Goal: Task Accomplishment & Management: Use online tool/utility

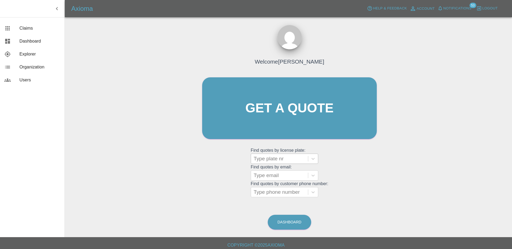
click at [288, 159] on div at bounding box center [280, 159] width 52 height 8
paste input "DW25AZB"
type input "DW25AZB"
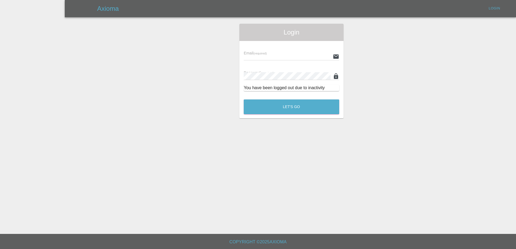
type input "[PERSON_NAME][EMAIL_ADDRESS][PERSON_NAME][DOMAIN_NAME]"
click at [299, 118] on div "Login Email (required) [PERSON_NAME][EMAIL_ADDRESS][PERSON_NAME][DOMAIN_NAME] P…" at bounding box center [291, 71] width 104 height 95
click at [294, 106] on button "Let's Go" at bounding box center [292, 107] width 96 height 15
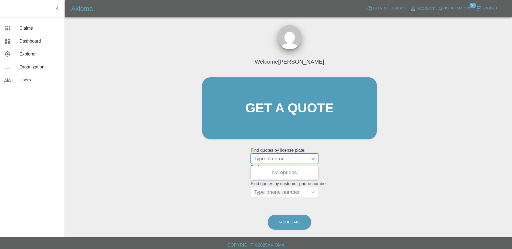
click at [276, 157] on div at bounding box center [280, 159] width 52 height 8
paste input "DW25AZB"
type input "DW25AZB"
click at [300, 169] on div "DW25AZB, Registered" at bounding box center [284, 172] width 67 height 11
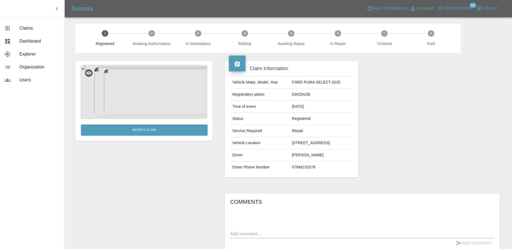
click at [87, 91] on img at bounding box center [144, 92] width 127 height 54
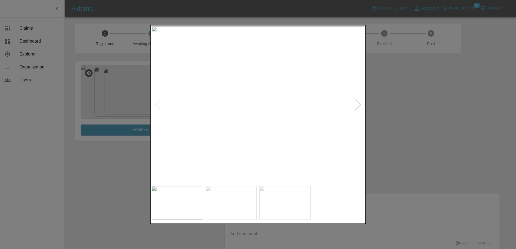
click at [195, 102] on img at bounding box center [258, 104] width 213 height 157
click at [320, 101] on img at bounding box center [258, 104] width 213 height 157
click at [324, 103] on img at bounding box center [258, 104] width 213 height 157
click at [328, 111] on img at bounding box center [258, 104] width 213 height 157
click at [327, 106] on img at bounding box center [258, 104] width 213 height 157
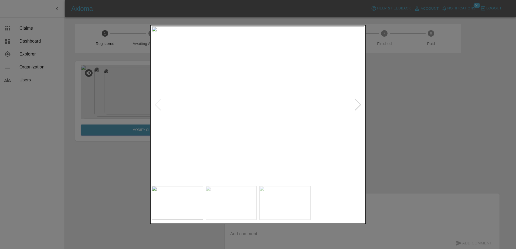
click at [325, 106] on img at bounding box center [258, 104] width 213 height 157
click at [243, 122] on img at bounding box center [29, 130] width 638 height 471
click at [366, 124] on div at bounding box center [258, 124] width 216 height 199
click at [334, 123] on img at bounding box center [272, 134] width 638 height 471
click at [445, 125] on div at bounding box center [258, 124] width 516 height 249
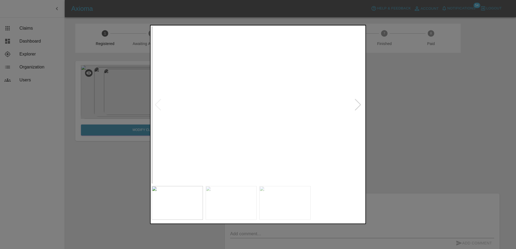
click at [406, 85] on div at bounding box center [258, 124] width 516 height 249
